Goal: Task Accomplishment & Management: Use online tool/utility

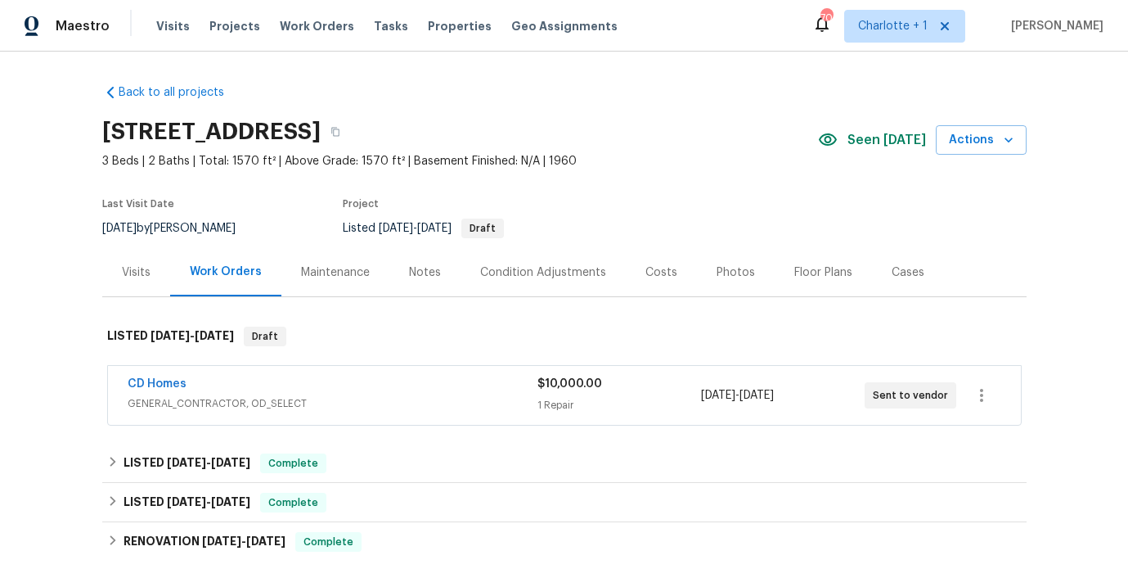
scroll to position [122, 0]
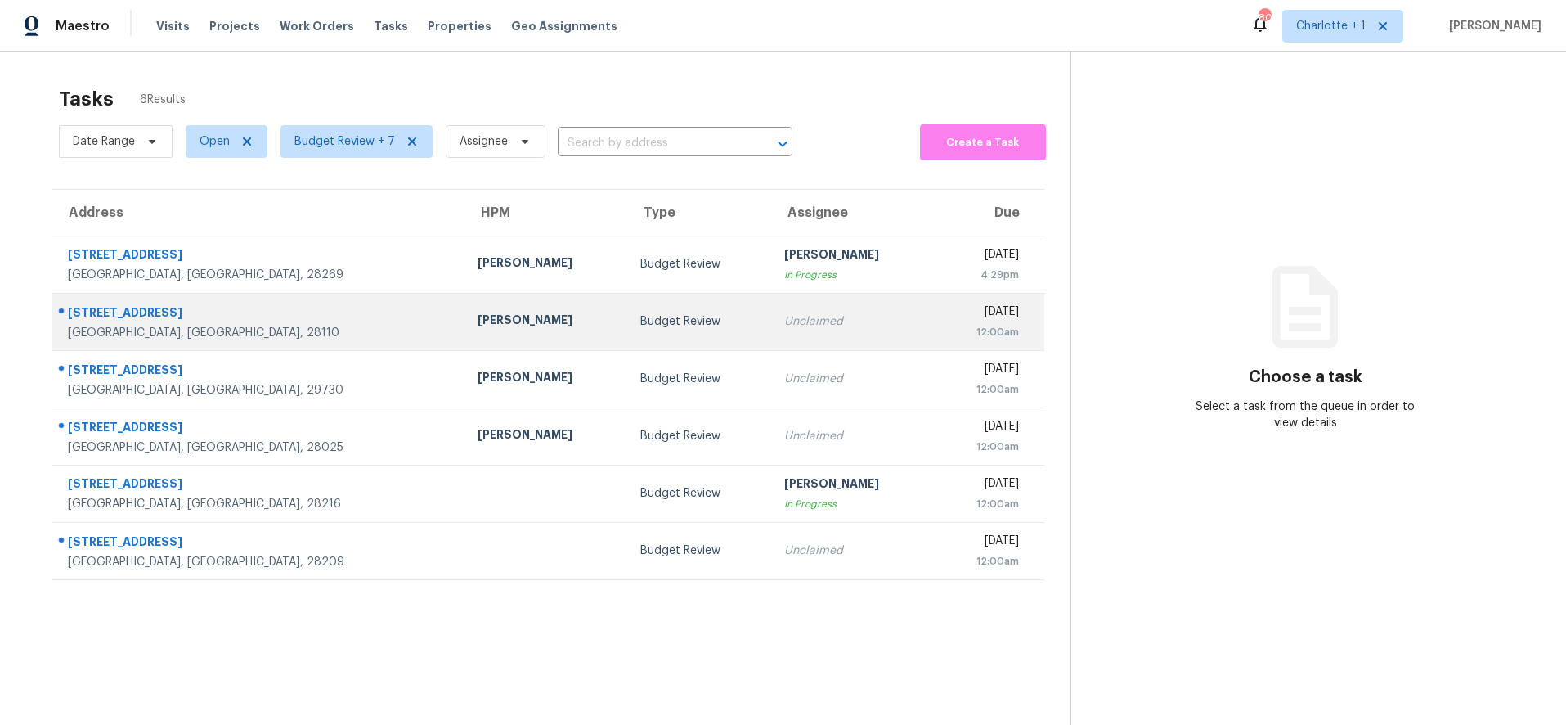
click at [465, 322] on td "[PERSON_NAME]" at bounding box center [547, 321] width 164 height 57
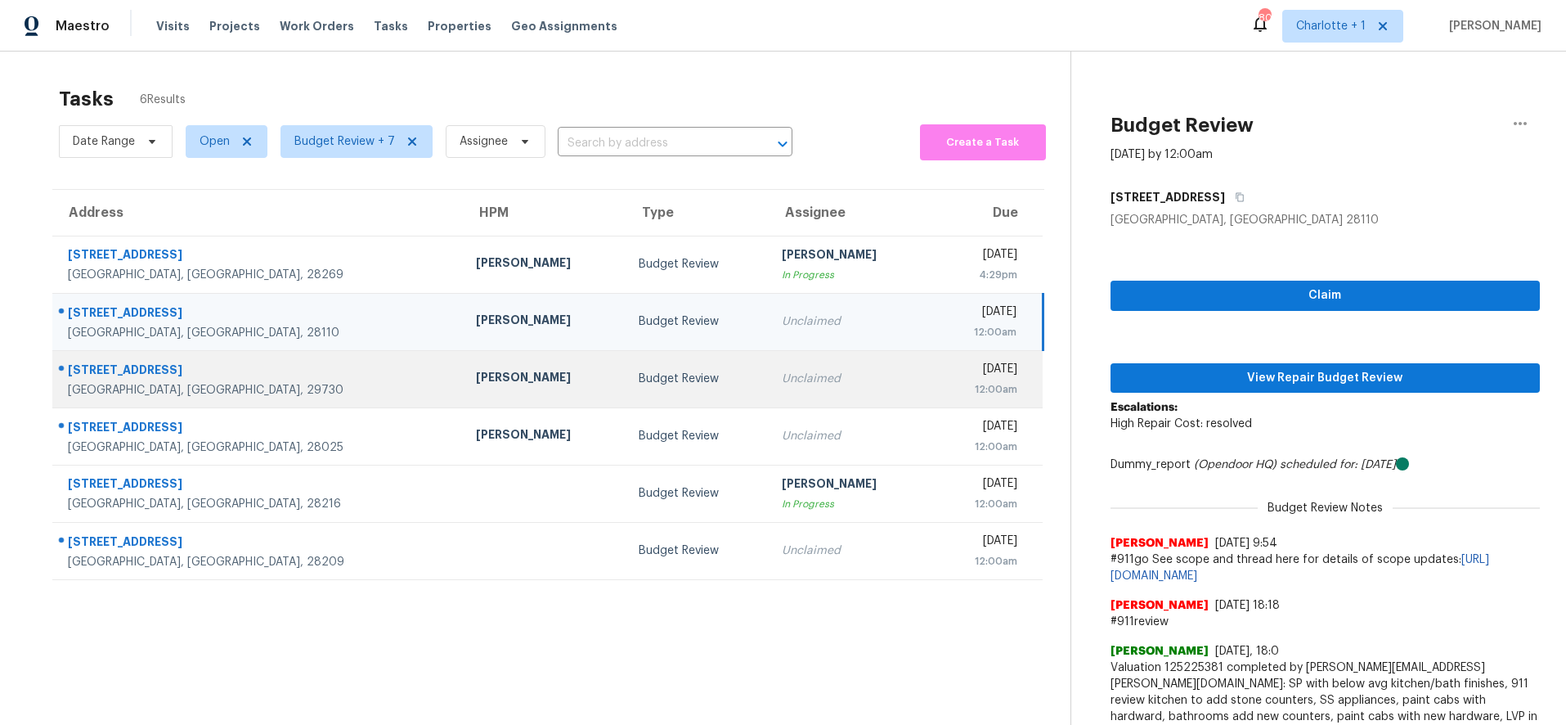
click at [476, 377] on div "Billy Towle" at bounding box center [544, 379] width 137 height 20
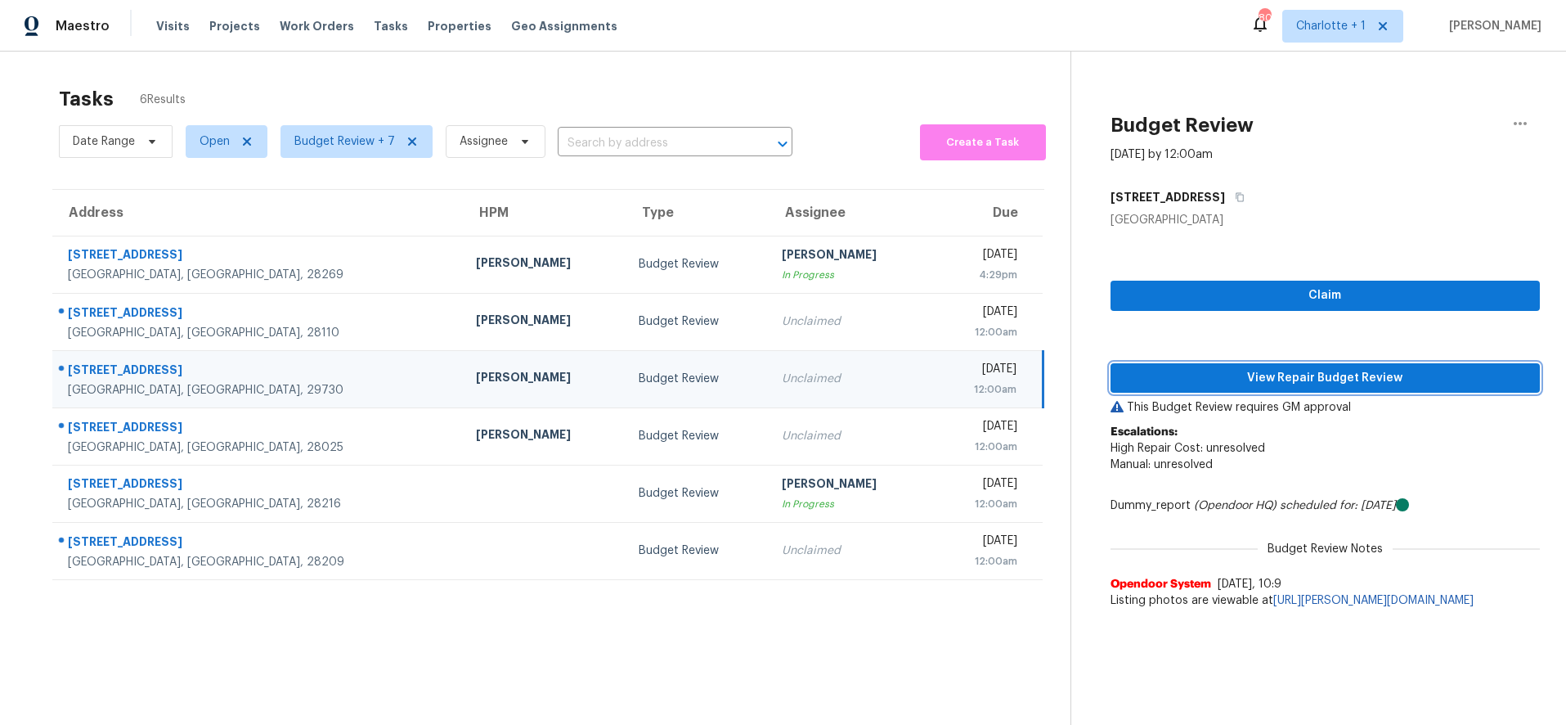
click at [1211, 372] on span "View Repair Budget Review" at bounding box center [1326, 378] width 404 height 20
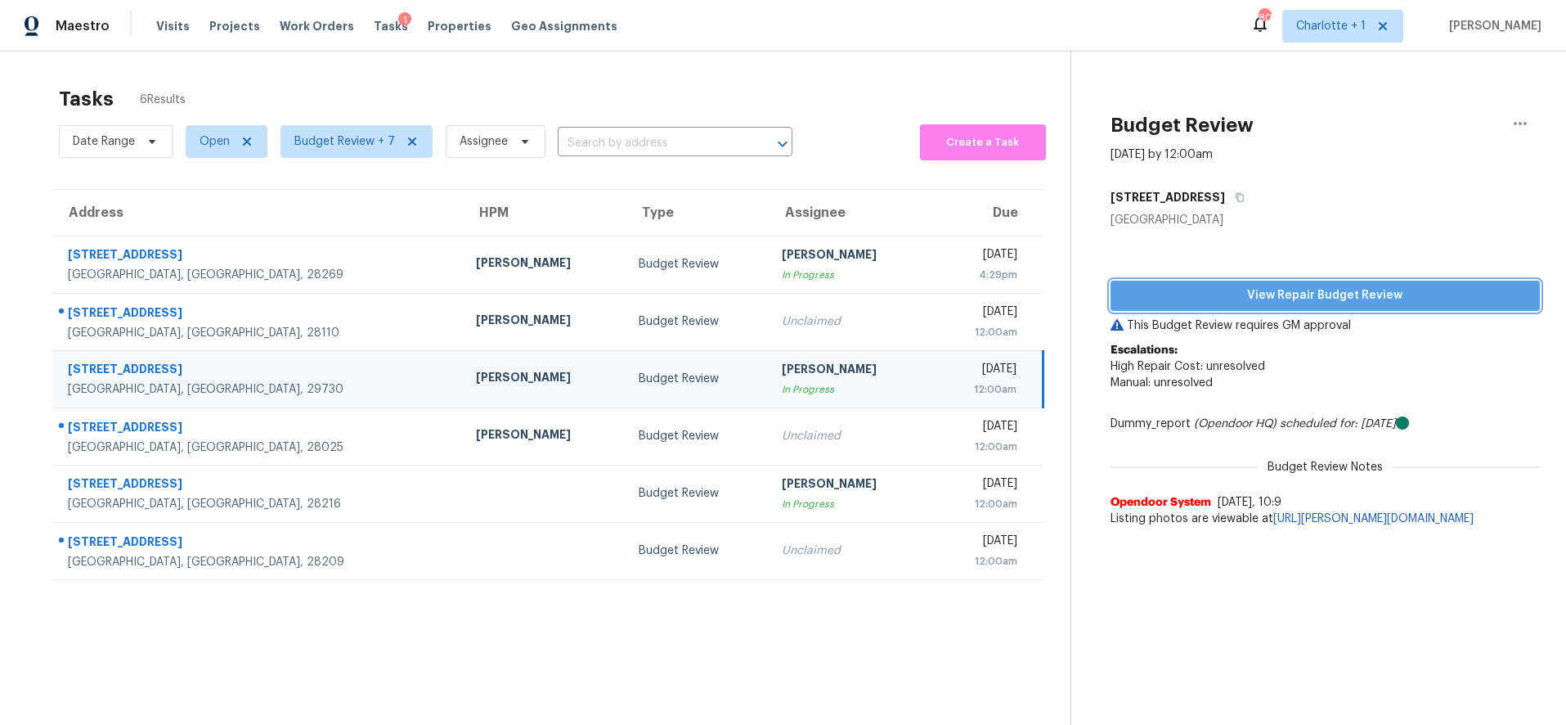
click at [1291, 303] on span "View Repair Budget Review" at bounding box center [1326, 295] width 404 height 20
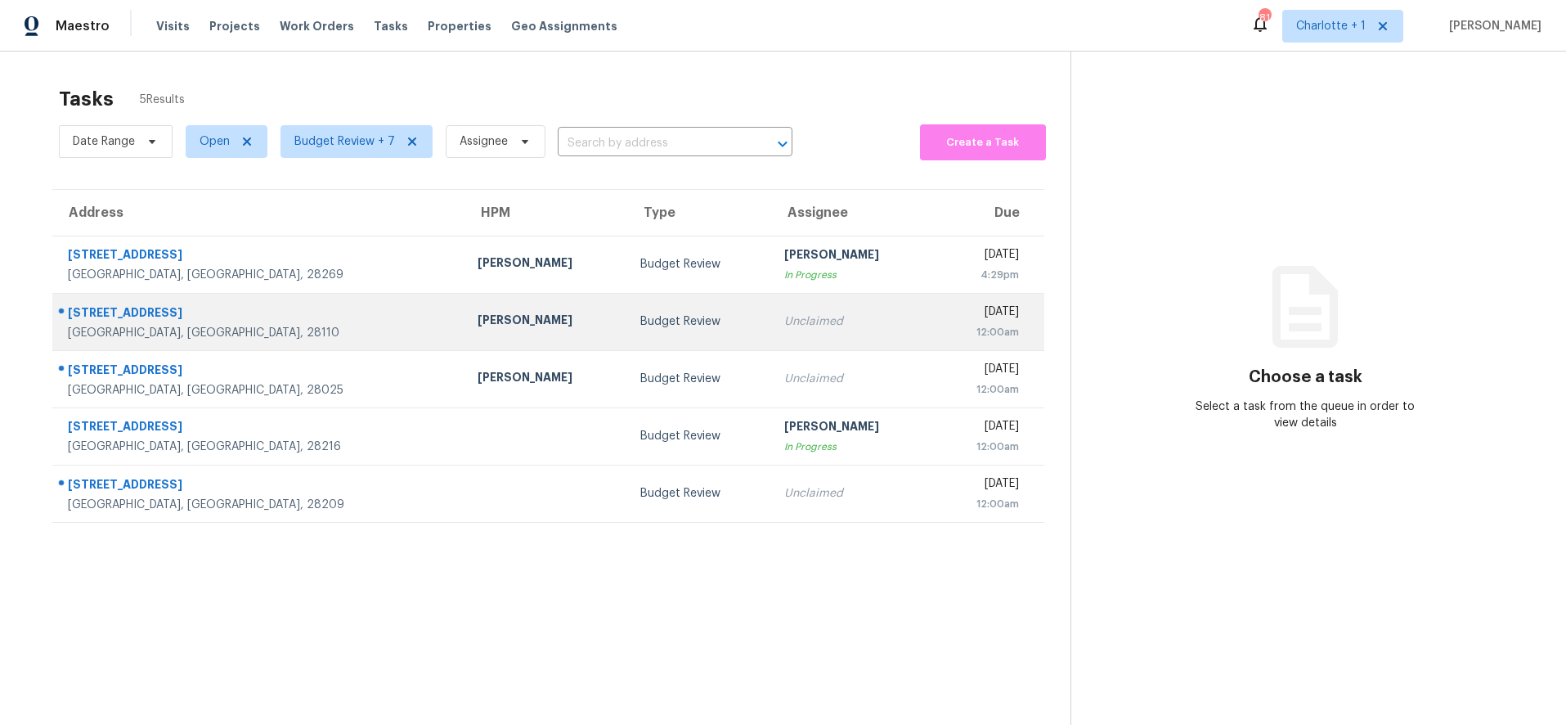
click at [255, 321] on div "[STREET_ADDRESS]" at bounding box center [260, 314] width 384 height 20
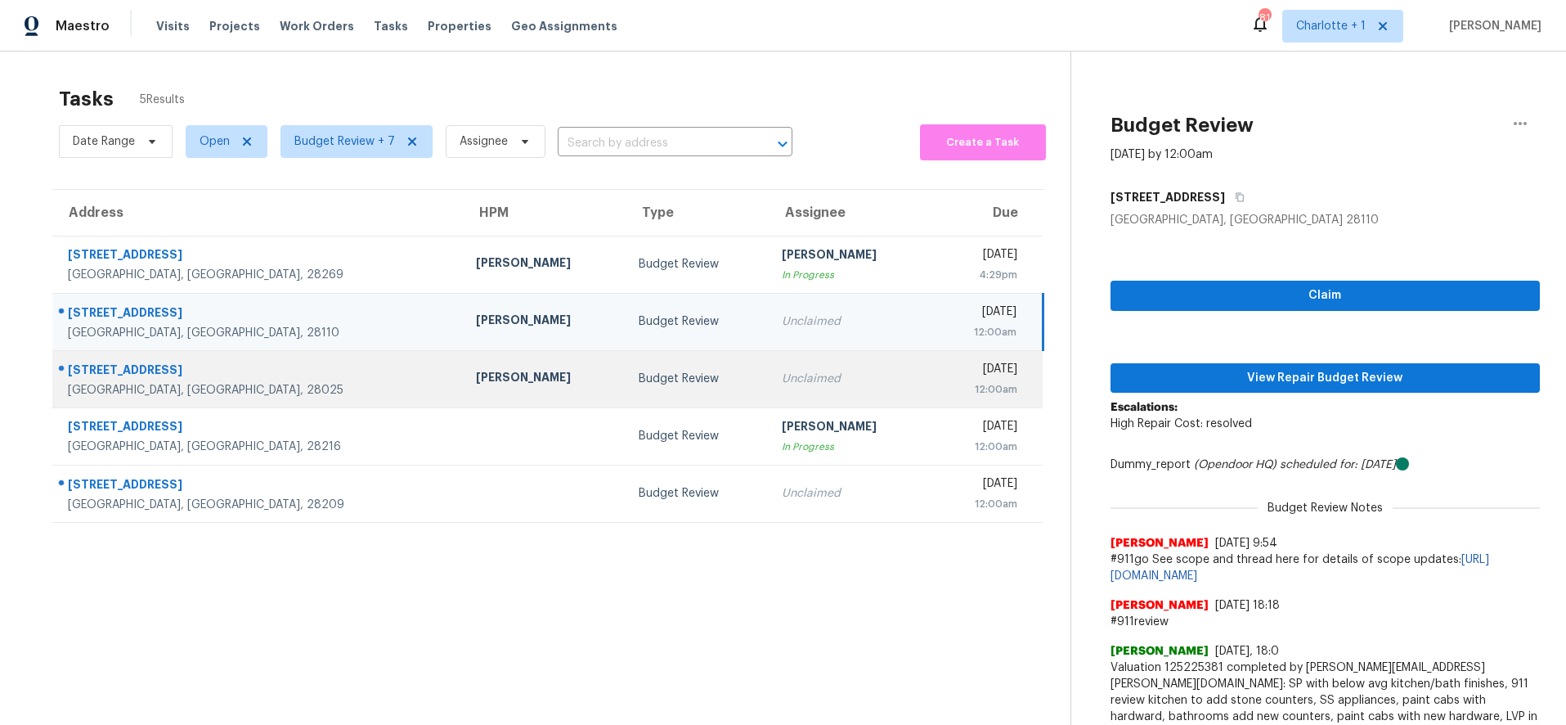
click at [463, 388] on td "[PERSON_NAME]" at bounding box center [544, 378] width 163 height 57
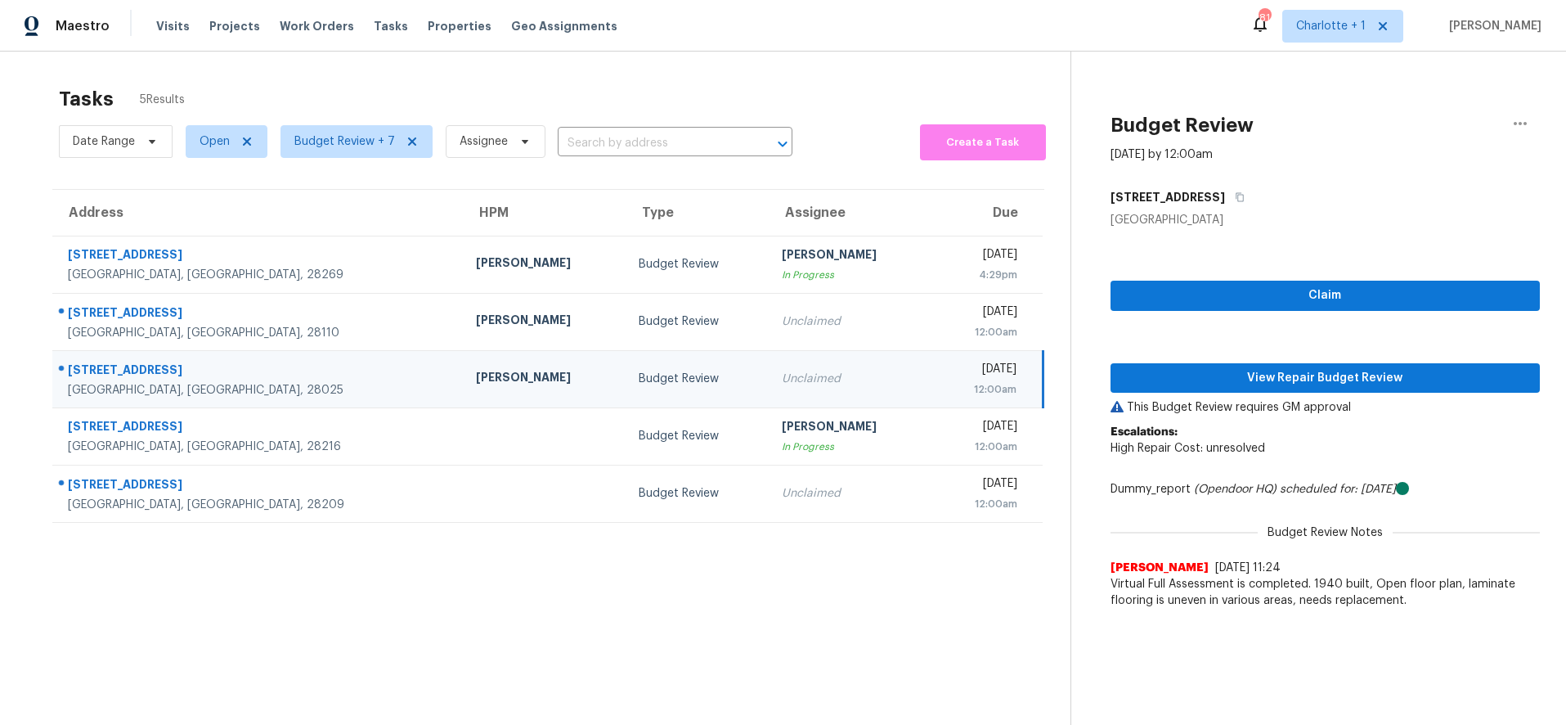
click at [270, 369] on td "145 Deal St SE Concord, NC, 28025" at bounding box center [257, 378] width 411 height 57
click at [1382, 378] on span "View Repair Budget Review" at bounding box center [1326, 378] width 404 height 20
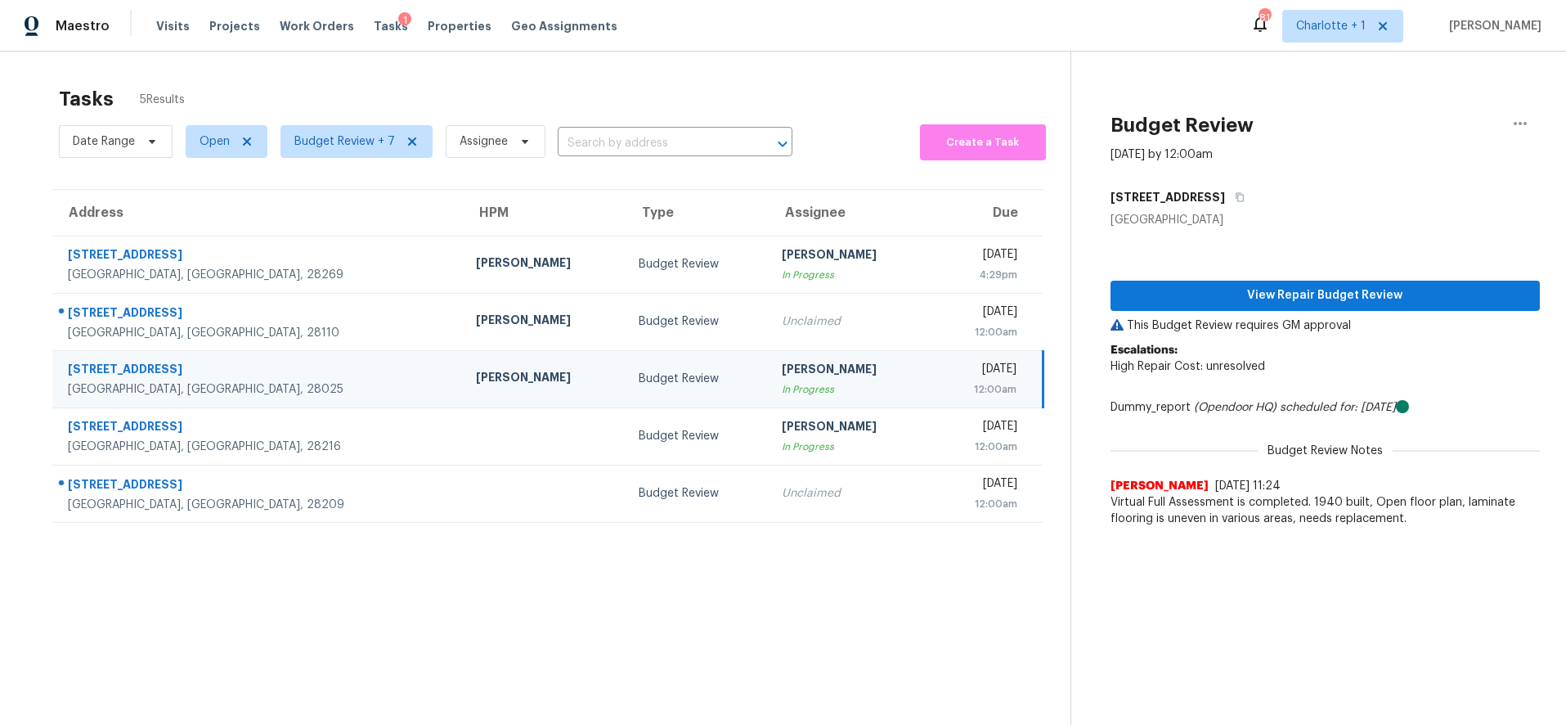
click at [554, 599] on section "Tasks 5 Results Date Range Open Budget Review + 7 Assignee ​ Create a Task Addr…" at bounding box center [548, 427] width 1045 height 699
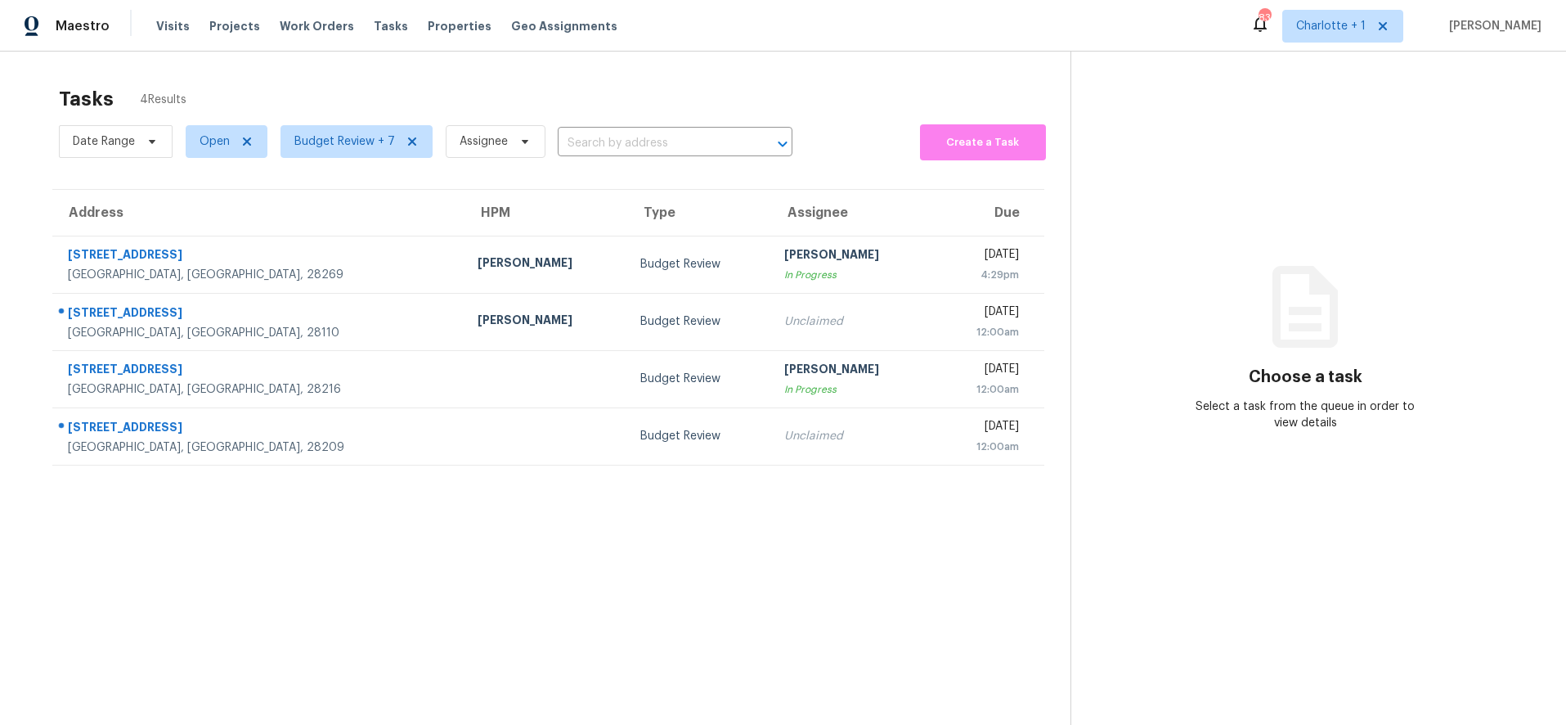
click at [411, 73] on div "Tasks 4 Results Date Range Open Budget Review + 7 Assignee ​ Create a Task Addr…" at bounding box center [783, 414] width 1566 height 725
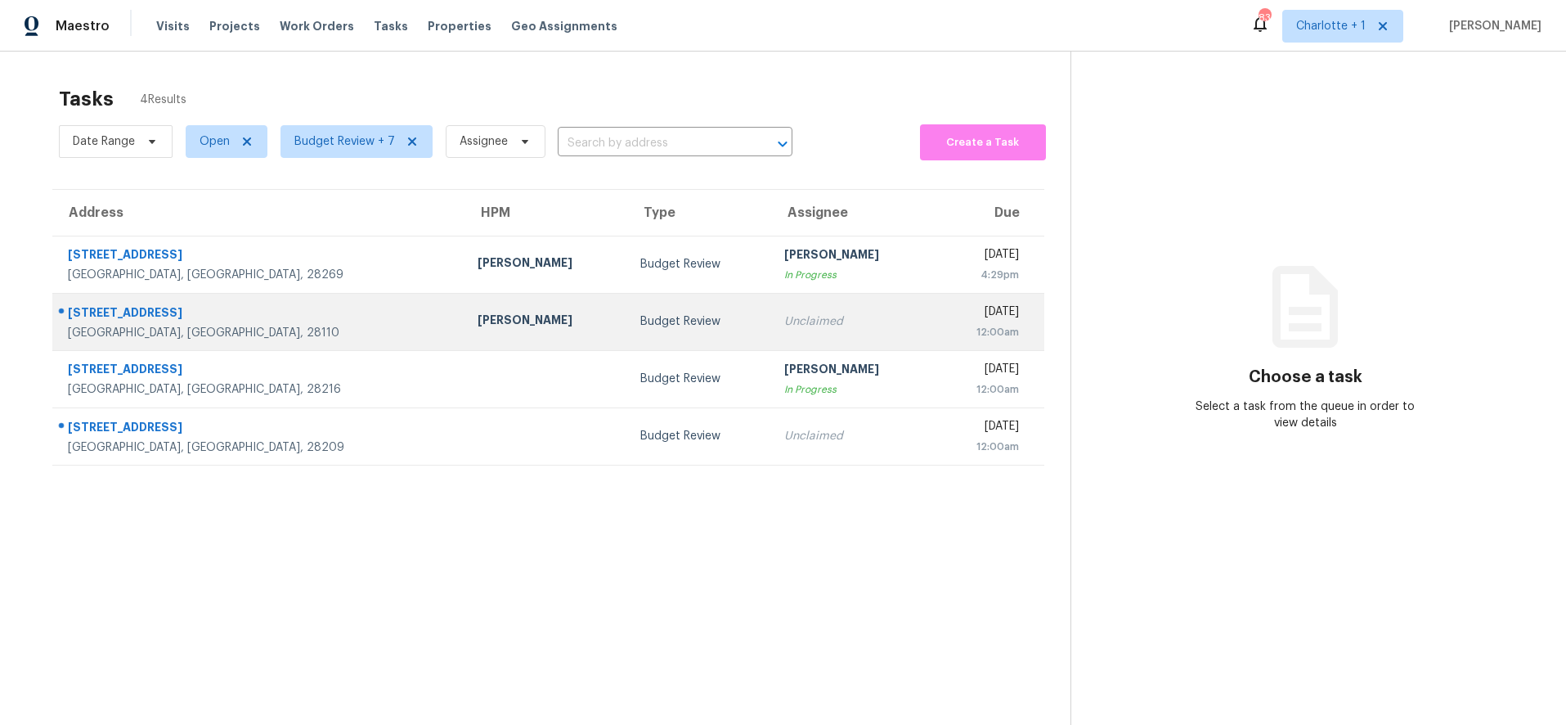
click at [478, 321] on div "[PERSON_NAME]" at bounding box center [546, 322] width 137 height 20
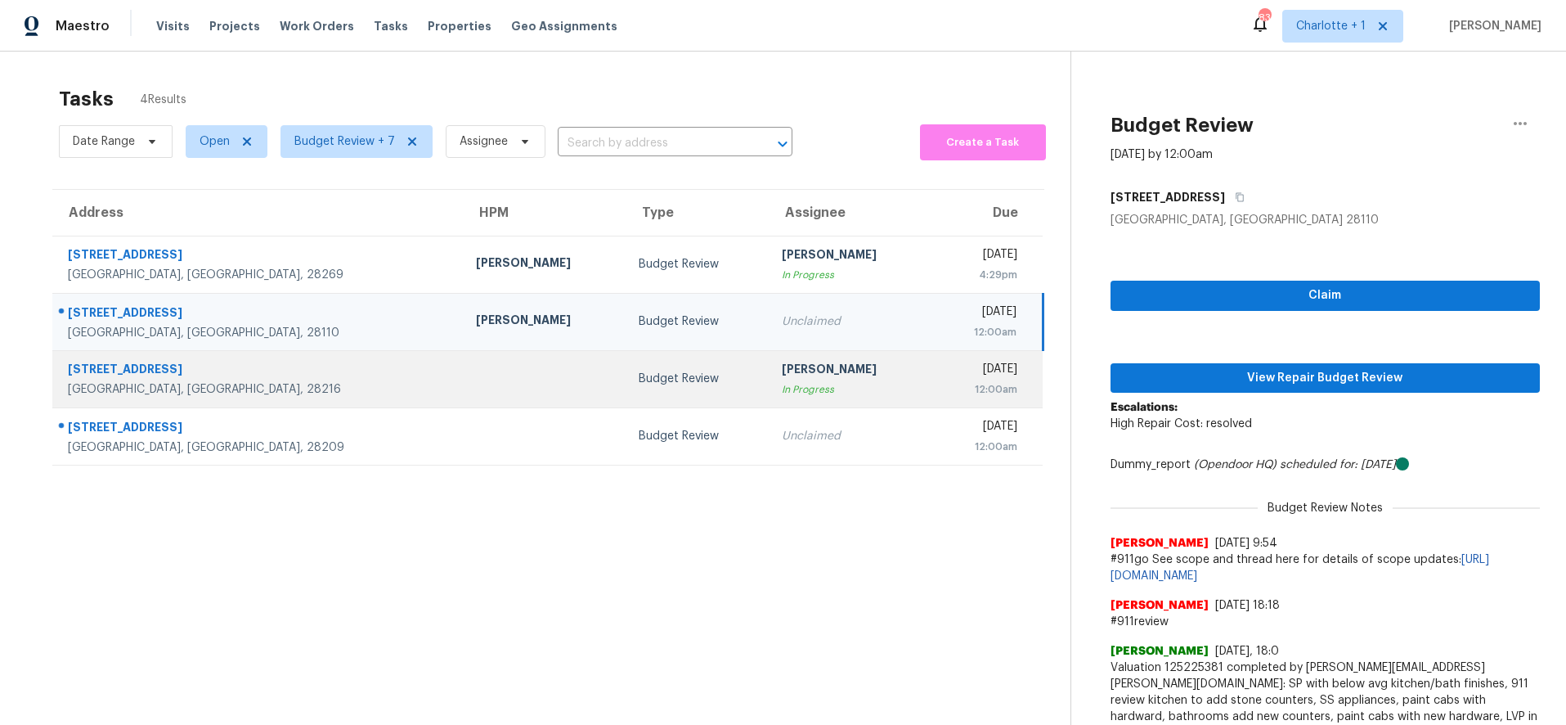
click at [782, 369] on div "[PERSON_NAME]" at bounding box center [850, 371] width 137 height 20
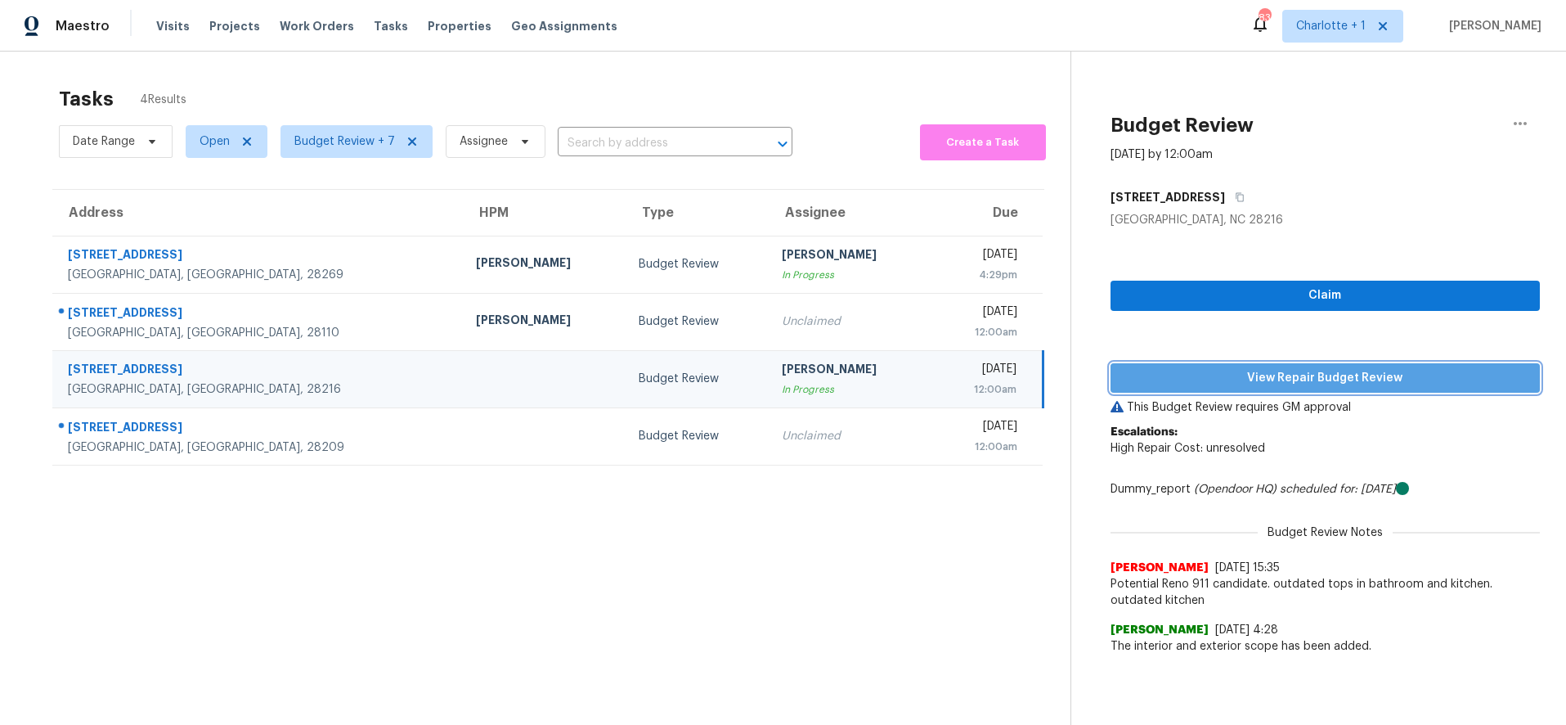
click at [1325, 375] on span "View Repair Budget Review" at bounding box center [1326, 378] width 404 height 20
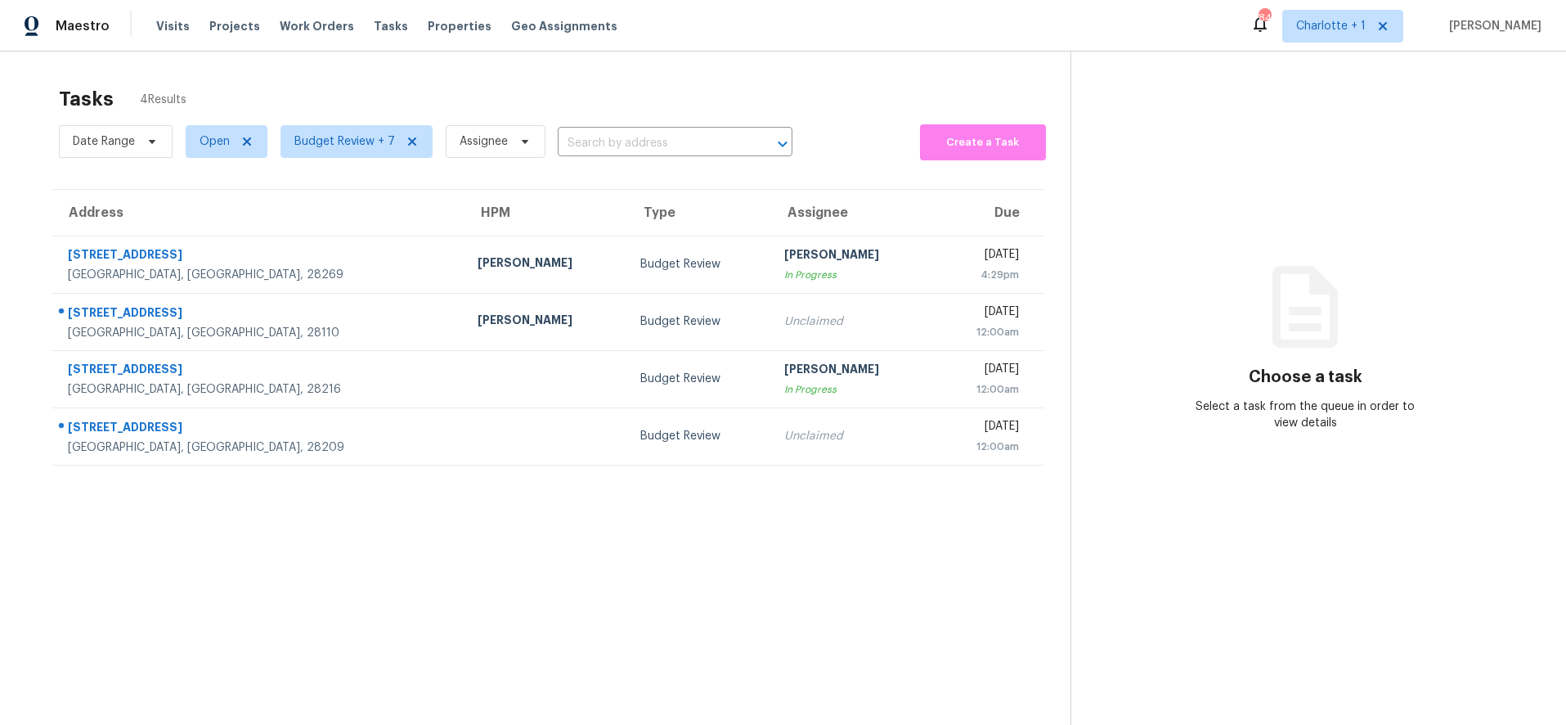
click at [577, 566] on section "Tasks 4 Results Date Range Open Budget Review + 7 Assignee ​ Create a Task Addr…" at bounding box center [548, 427] width 1045 height 699
click at [366, 558] on section "Tasks 4 Results Date Range Open Budget Review + 7 Assignee ​ Create a Task Addr…" at bounding box center [548, 427] width 1045 height 699
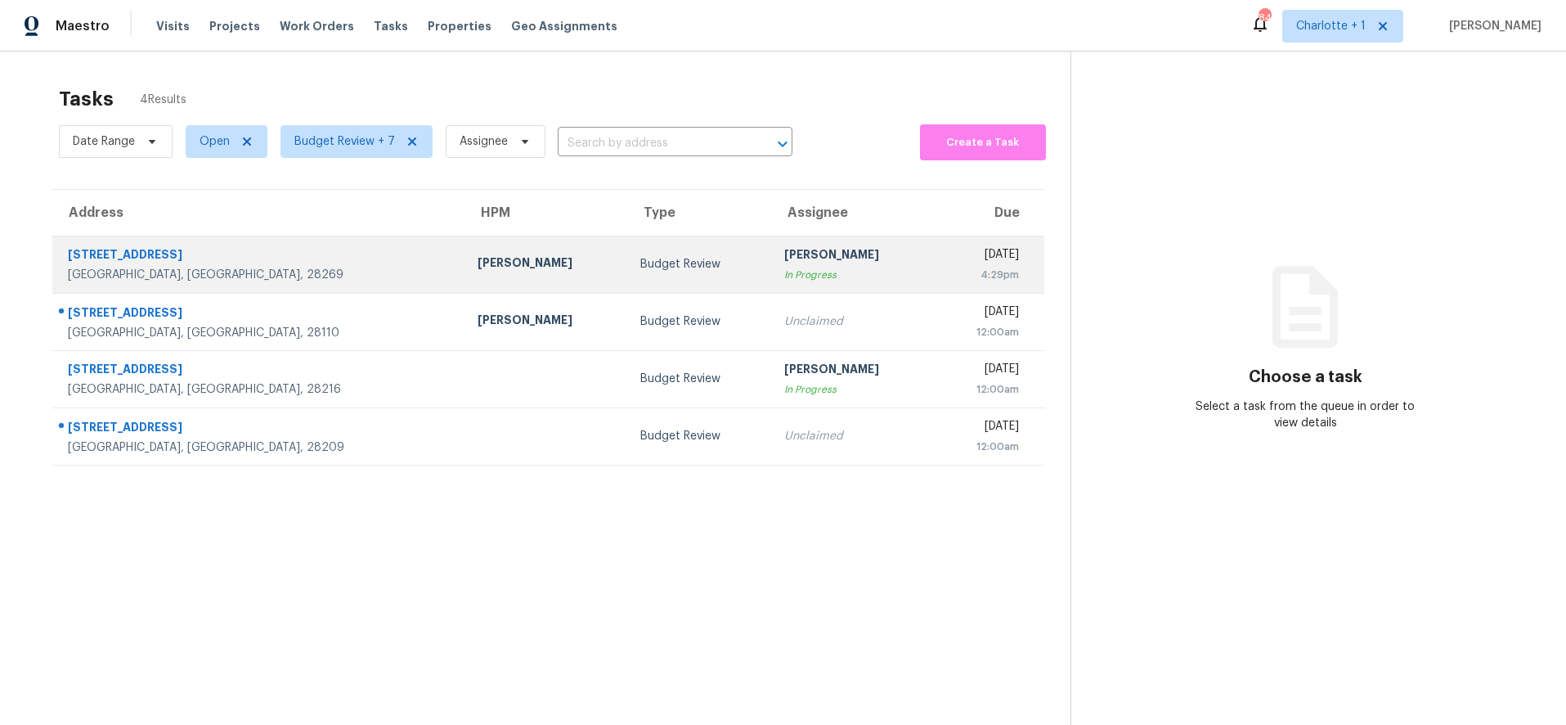
click at [465, 275] on td "[PERSON_NAME]" at bounding box center [547, 264] width 164 height 57
